Goal: Find specific page/section: Find specific page/section

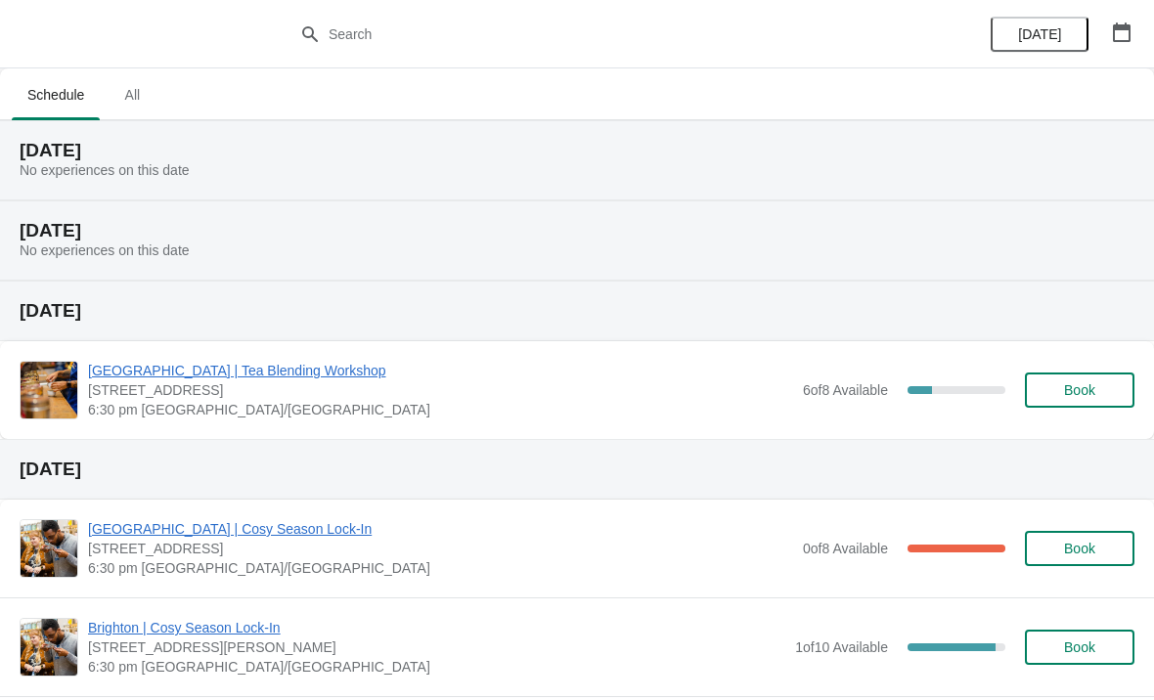
click at [126, 112] on span "All" at bounding box center [132, 94] width 49 height 35
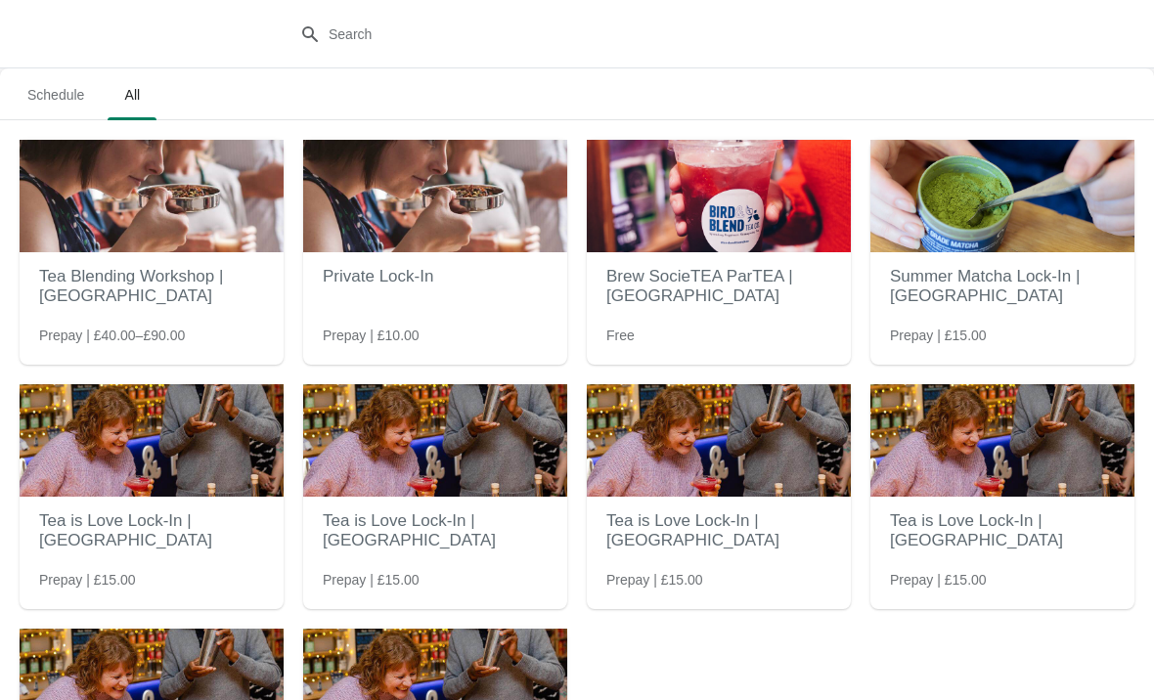
click at [73, 92] on span "Schedule" at bounding box center [56, 94] width 88 height 35
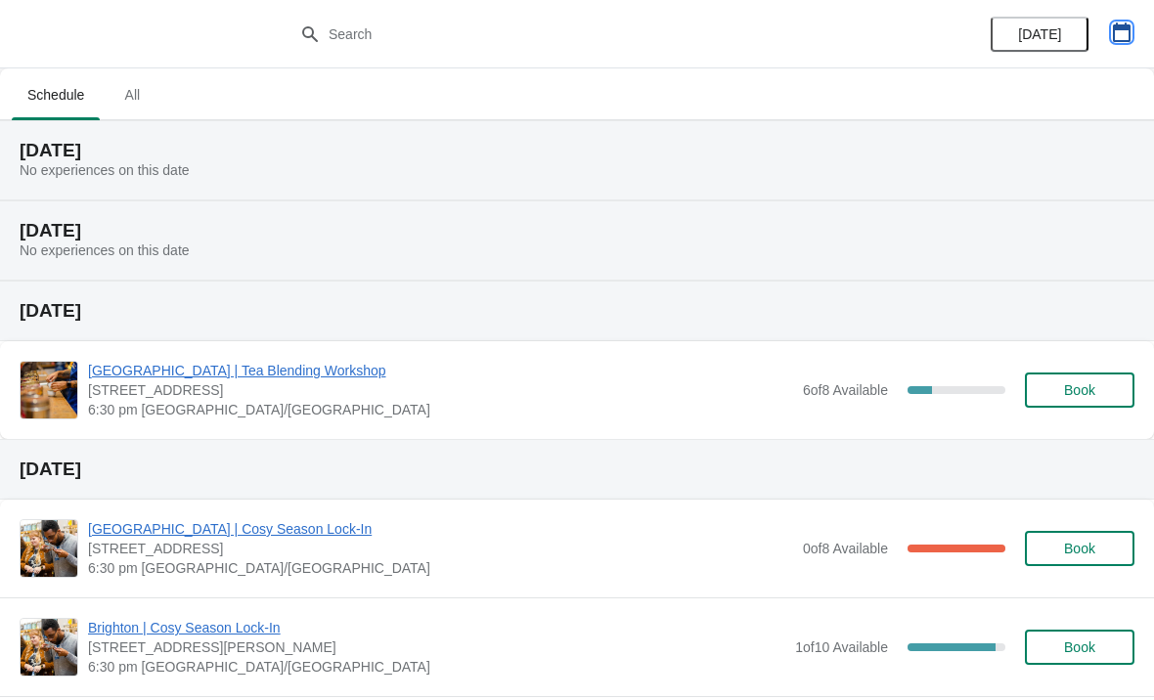
click at [1127, 37] on icon "button" at bounding box center [1122, 32] width 20 height 20
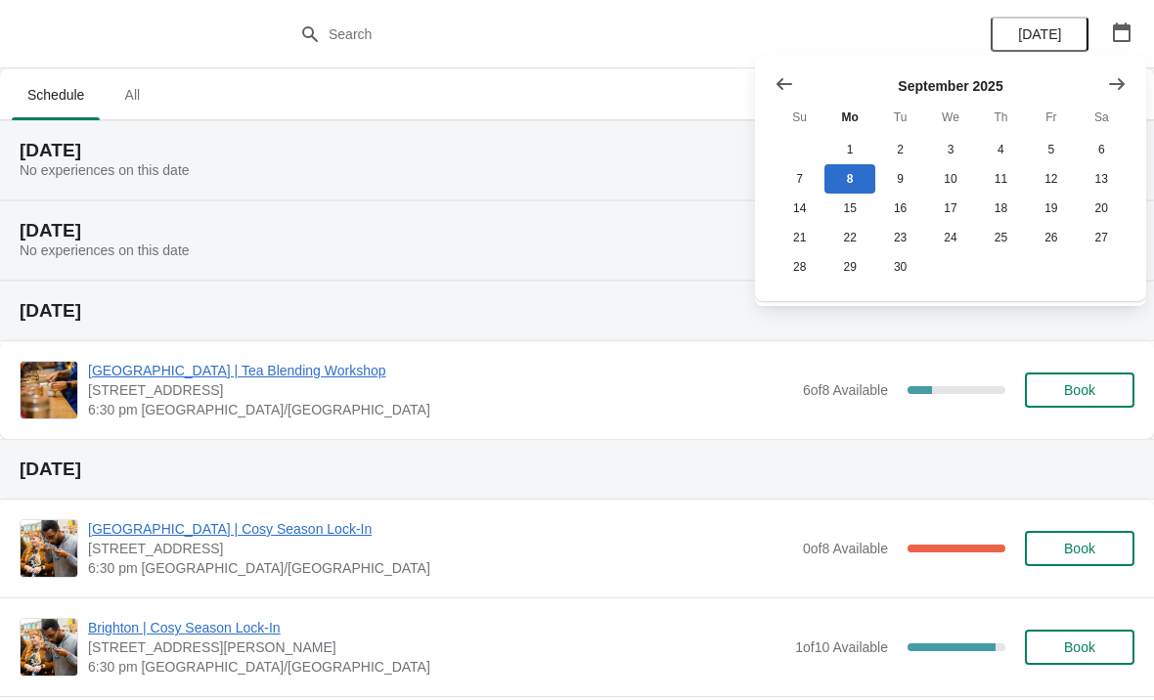
click at [1120, 75] on icon "Show next month, October 2025" at bounding box center [1117, 84] width 20 height 20
click at [642, 259] on div "[DATE] No experiences on this date" at bounding box center [577, 241] width 1154 height 80
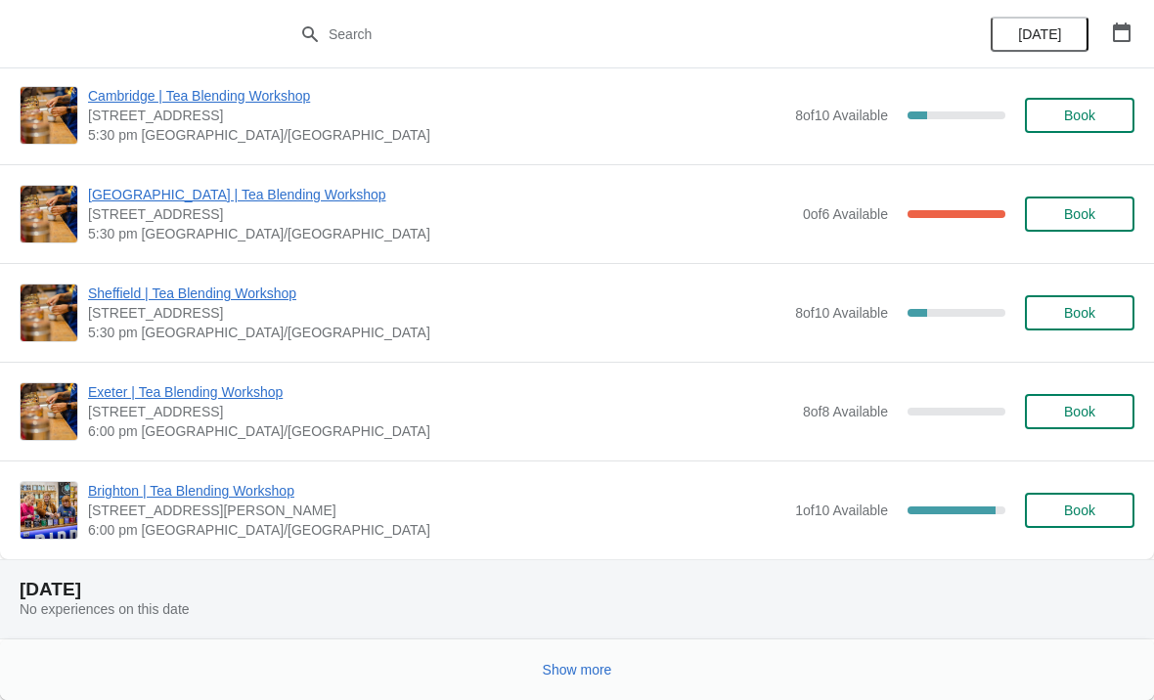
scroll to position [4289, 0]
click at [591, 668] on span "Show more" at bounding box center [577, 670] width 69 height 16
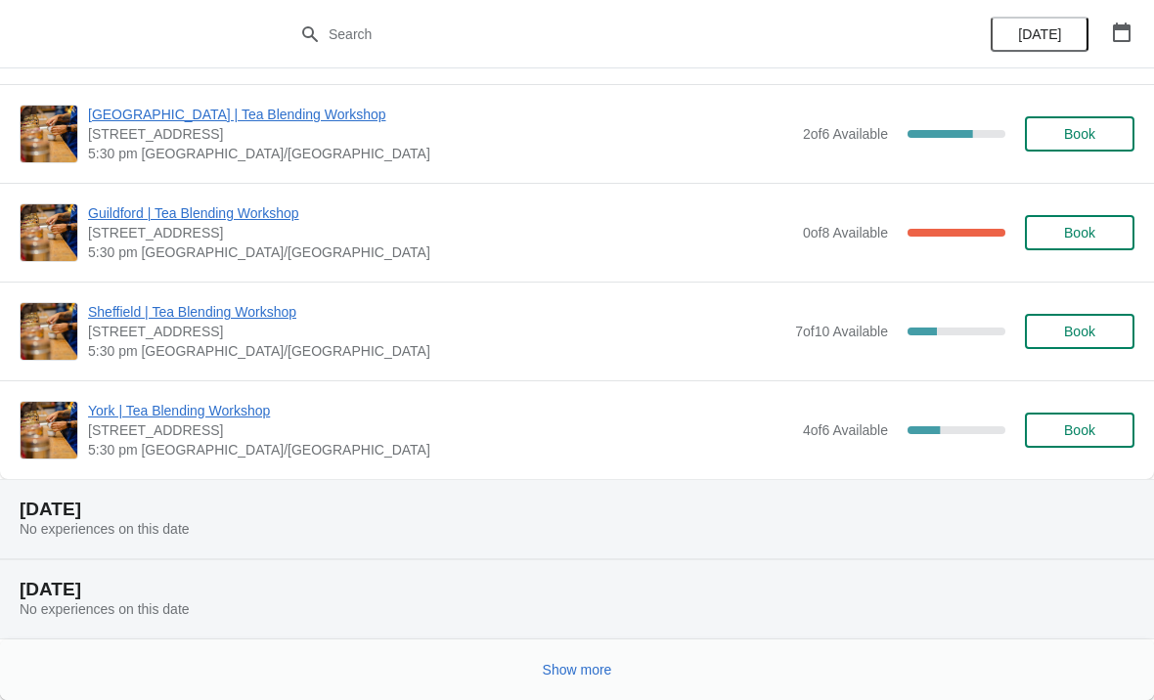
scroll to position [6824, 0]
click at [522, 666] on div "Show more" at bounding box center [569, 662] width 1131 height 37
click at [539, 671] on button "Show more" at bounding box center [577, 669] width 85 height 35
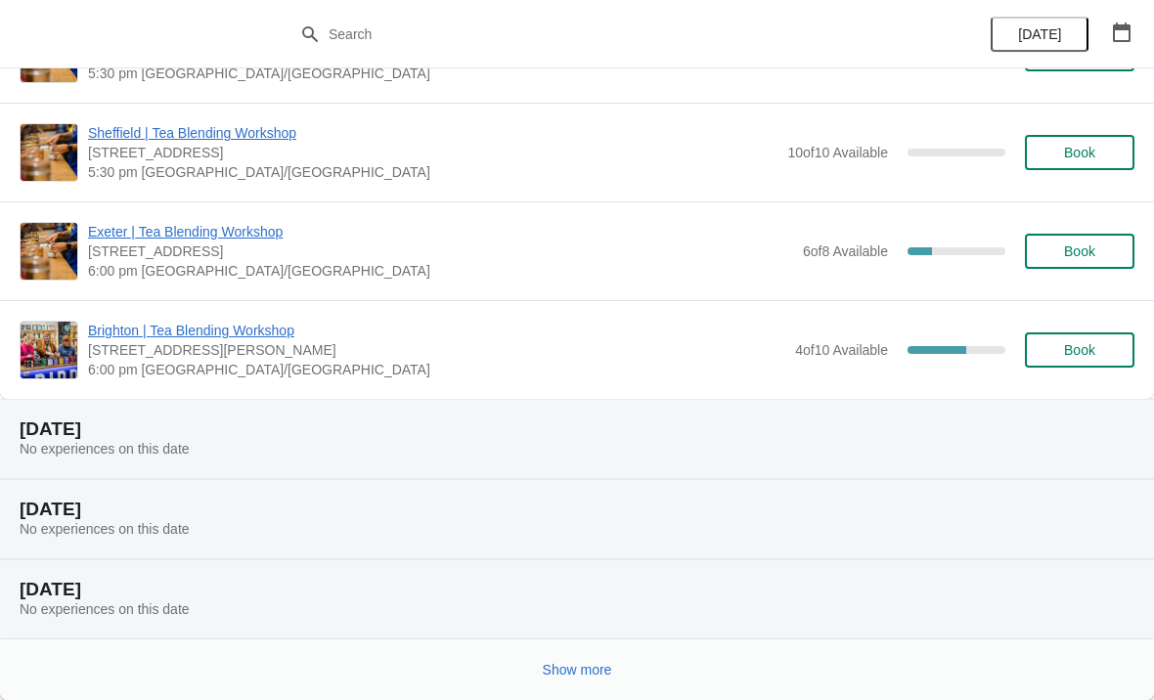
scroll to position [9380, 0]
click at [349, 683] on div "Show more" at bounding box center [577, 670] width 1154 height 61
click at [562, 653] on button "Show more" at bounding box center [577, 669] width 85 height 35
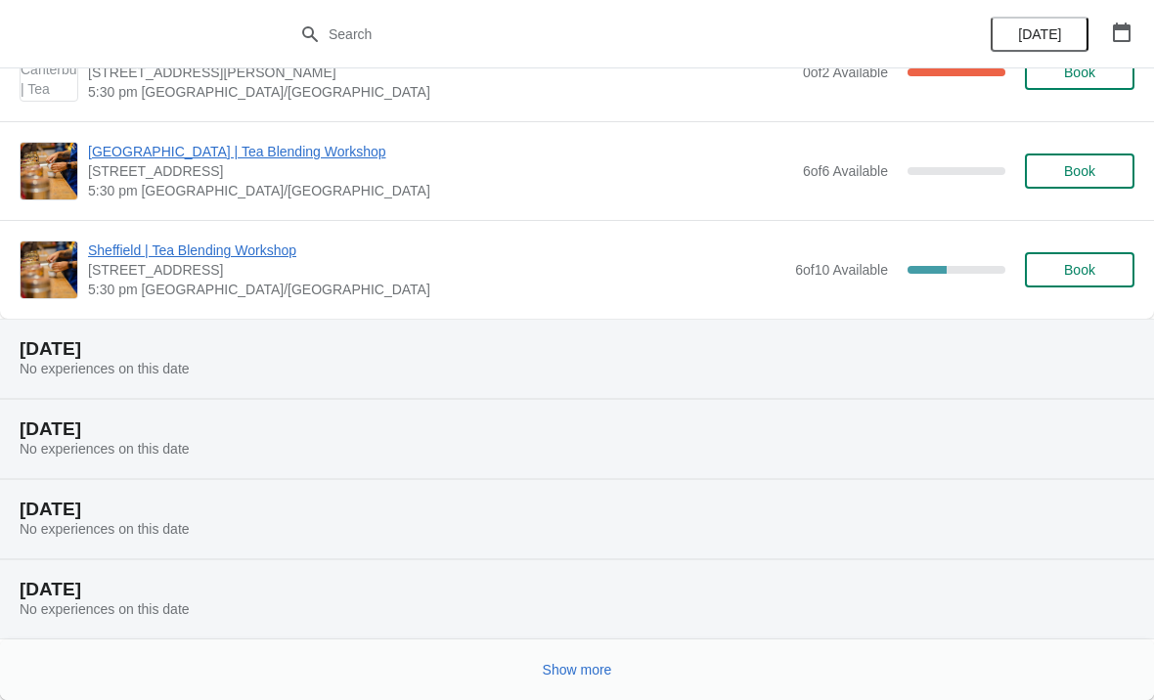
scroll to position [11838, 0]
click at [169, 662] on div "Show more" at bounding box center [569, 662] width 1131 height 37
click at [578, 655] on button "Show more" at bounding box center [577, 669] width 85 height 35
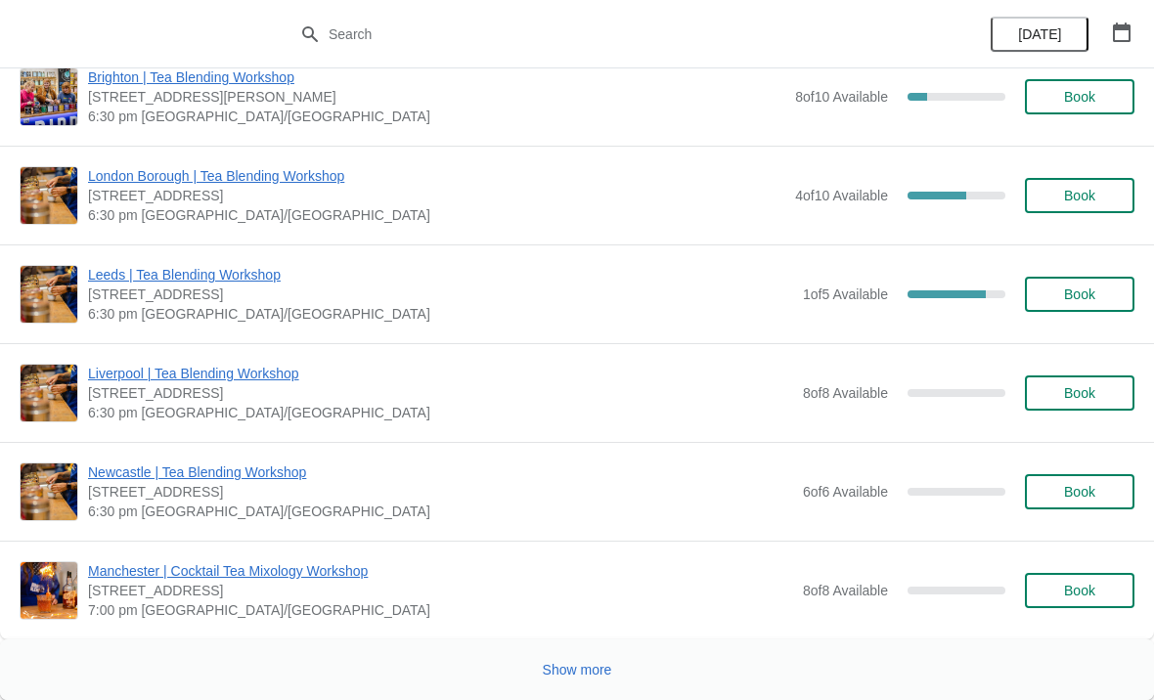
scroll to position [15164, 0]
click at [501, 673] on div "Show more" at bounding box center [569, 662] width 1131 height 37
click at [575, 652] on button "Show more" at bounding box center [577, 669] width 85 height 35
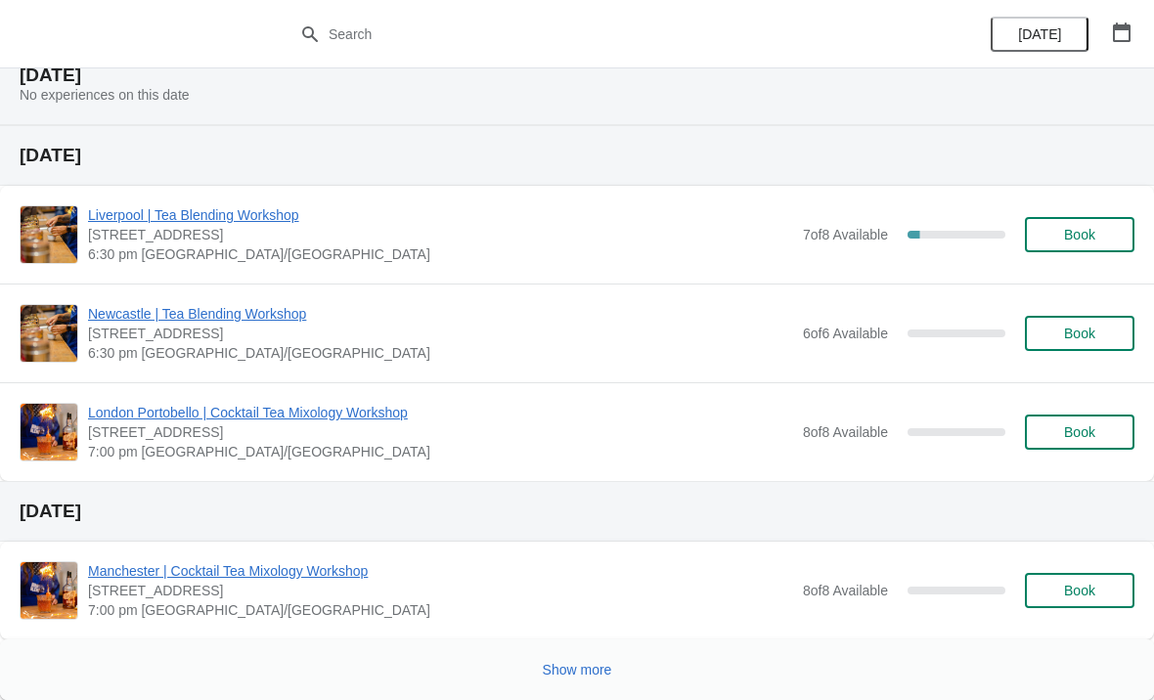
scroll to position [17127, 0]
click at [505, 657] on div "Show more" at bounding box center [569, 662] width 1131 height 37
click at [557, 664] on span "Show more" at bounding box center [577, 670] width 69 height 16
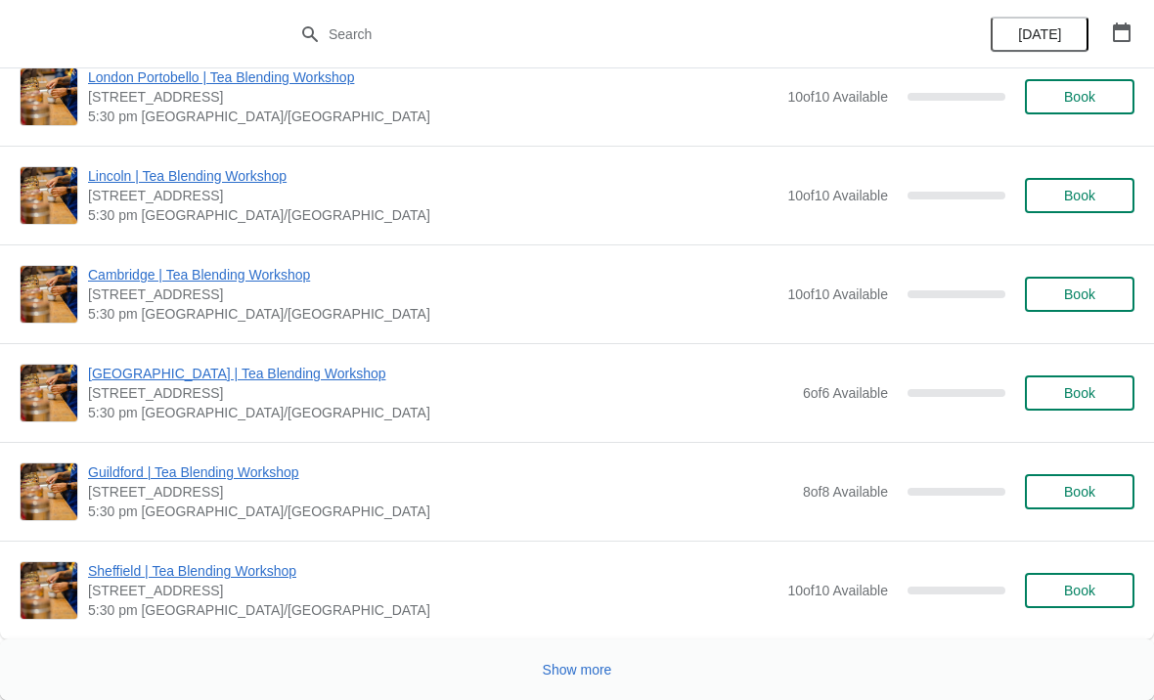
scroll to position [23043, 0]
click at [438, 661] on div "Show more" at bounding box center [569, 662] width 1131 height 37
click at [560, 662] on span "Show more" at bounding box center [577, 670] width 69 height 16
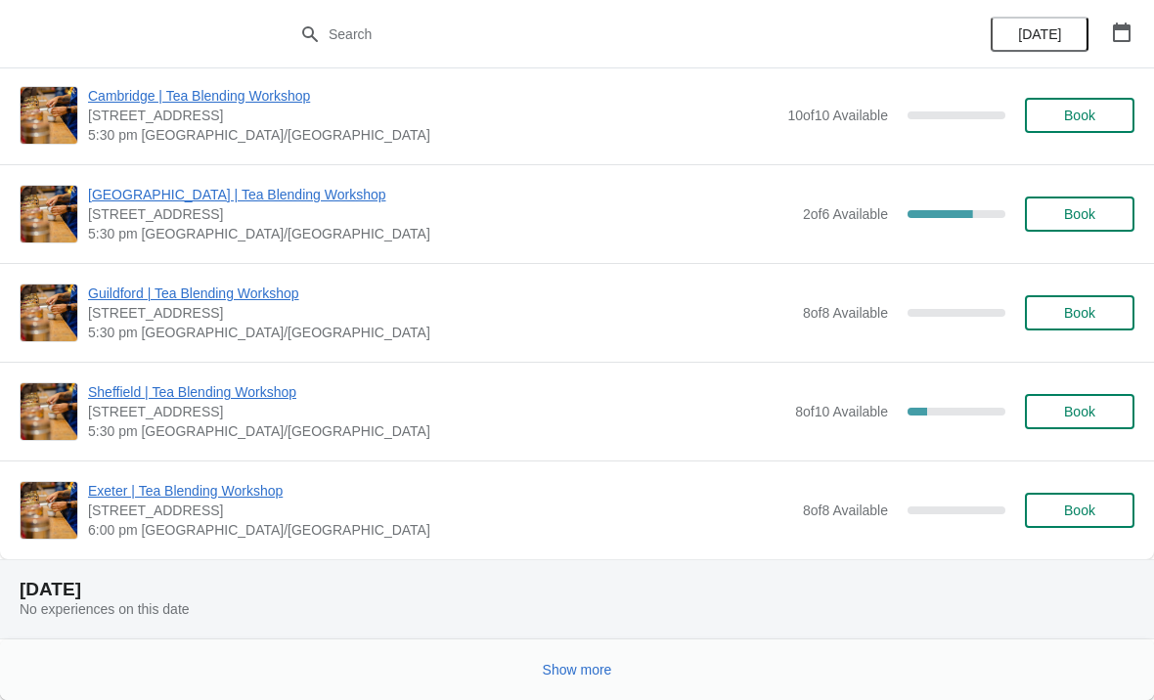
scroll to position [25500, 0]
click at [569, 679] on button "Show more" at bounding box center [577, 669] width 85 height 35
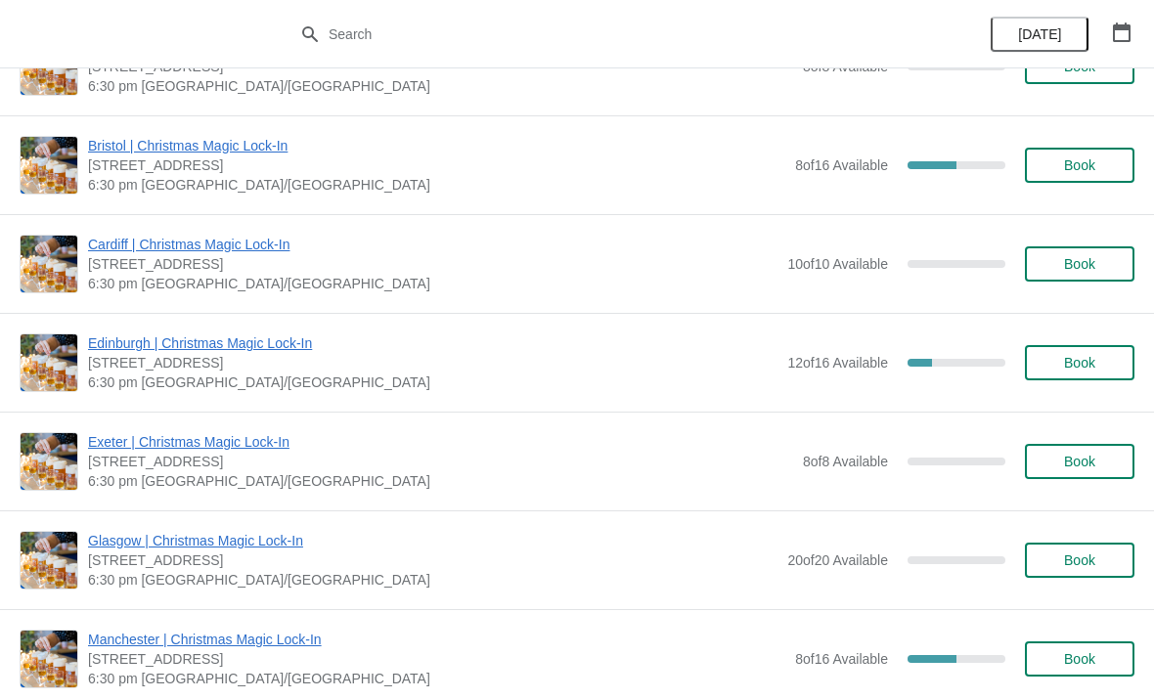
scroll to position [26686, 0]
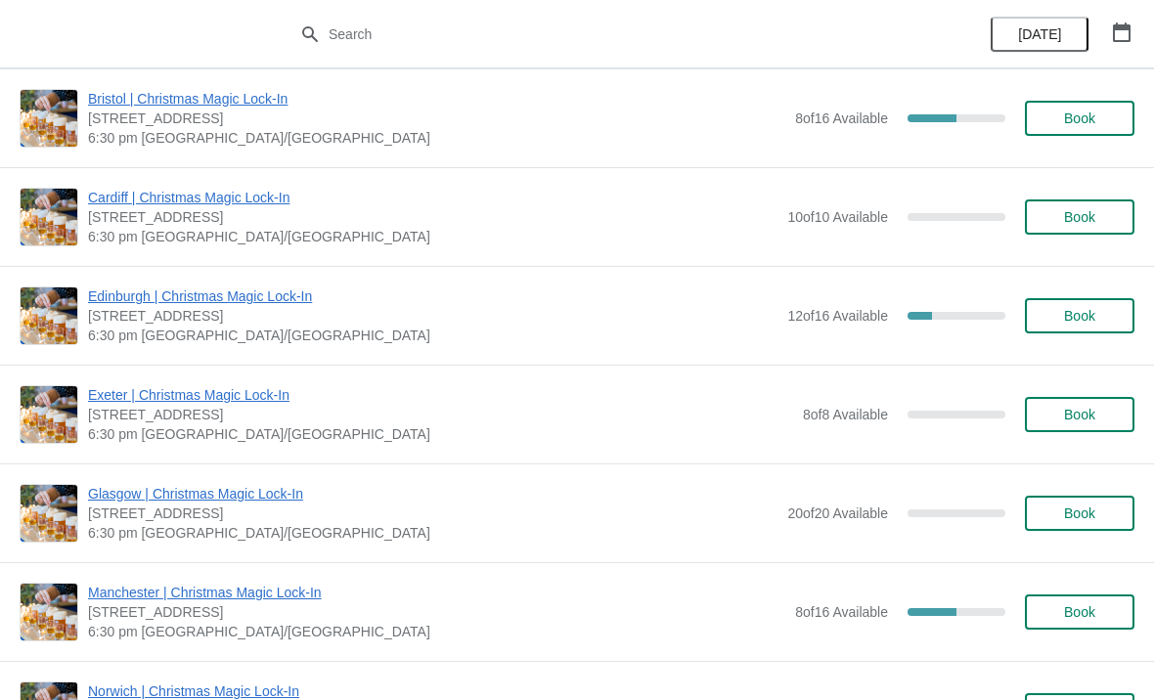
click at [187, 393] on span "Exeter | Christmas Magic Lock-In" at bounding box center [440, 395] width 705 height 20
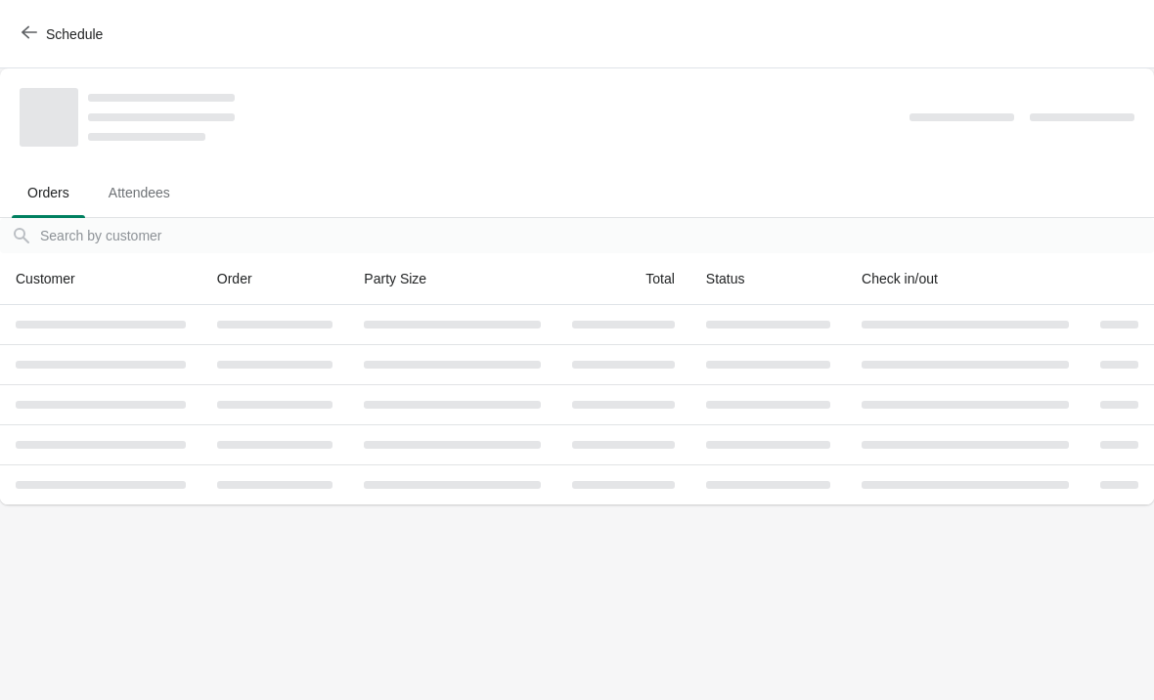
scroll to position [0, 0]
